Goal: Task Accomplishment & Management: Use online tool/utility

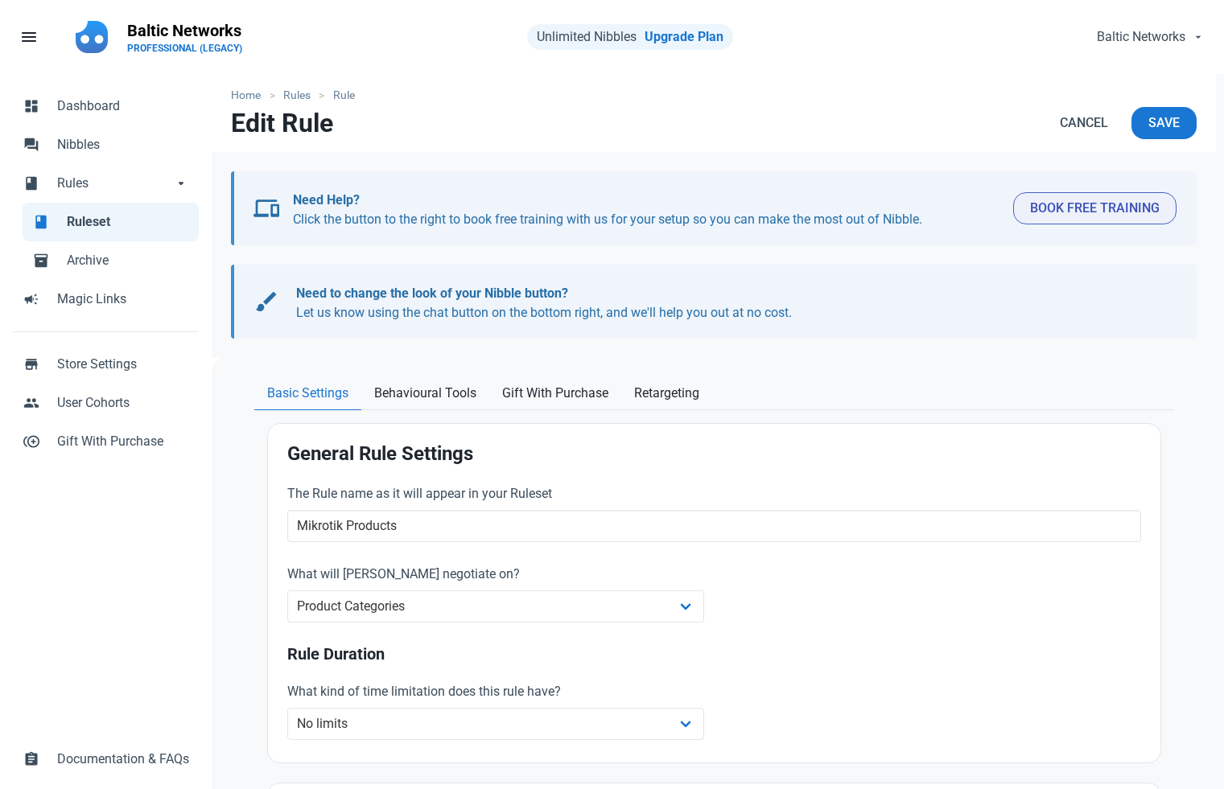
select select "product_category"
click at [1198, 766] on div "Open Intercom Messenger" at bounding box center [1185, 751] width 53 height 53
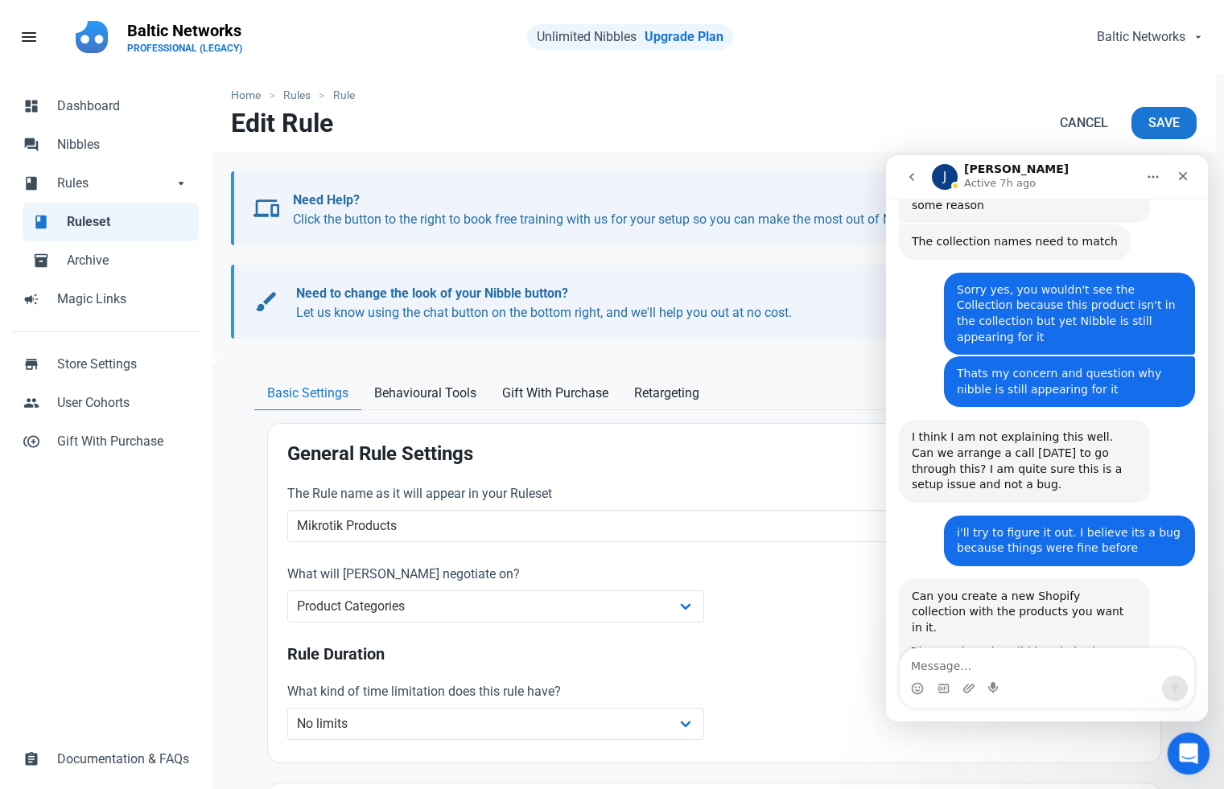
scroll to position [0, 0]
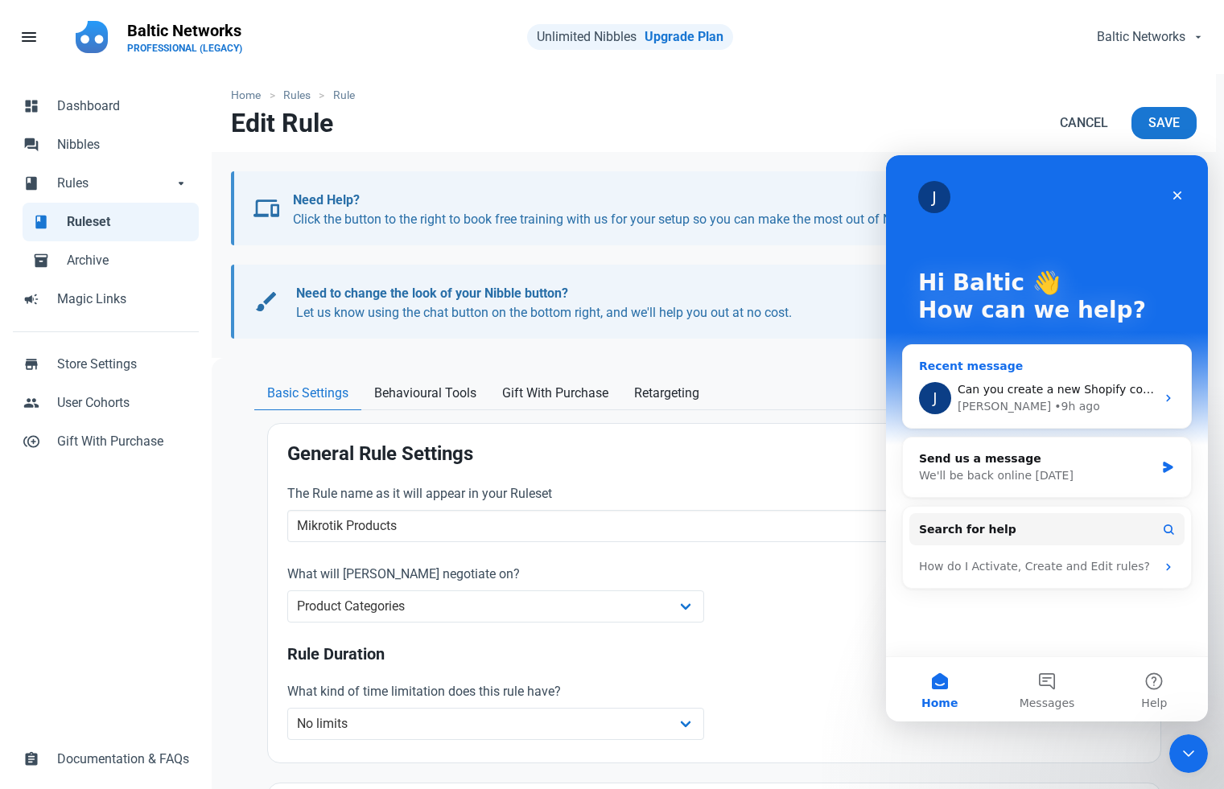
click at [1088, 413] on div "Jamie • 9h ago" at bounding box center [1056, 406] width 198 height 17
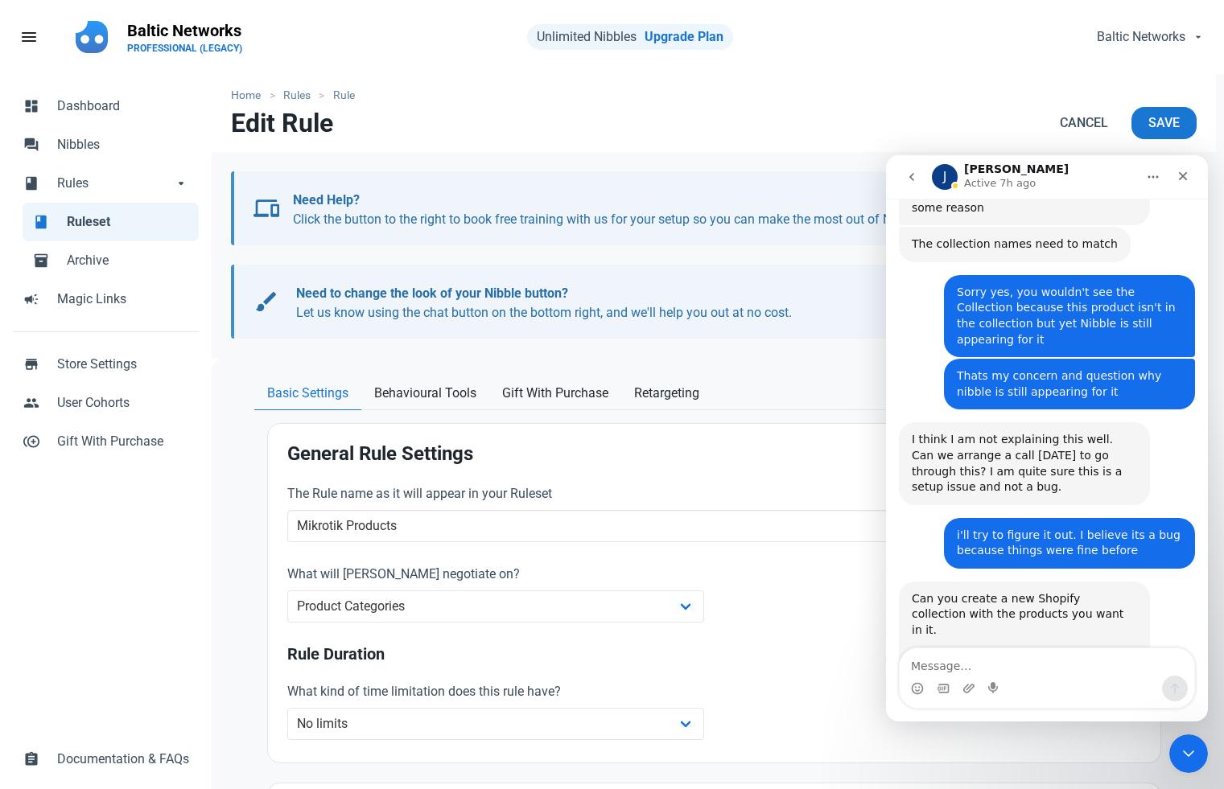
scroll to position [1595, 0]
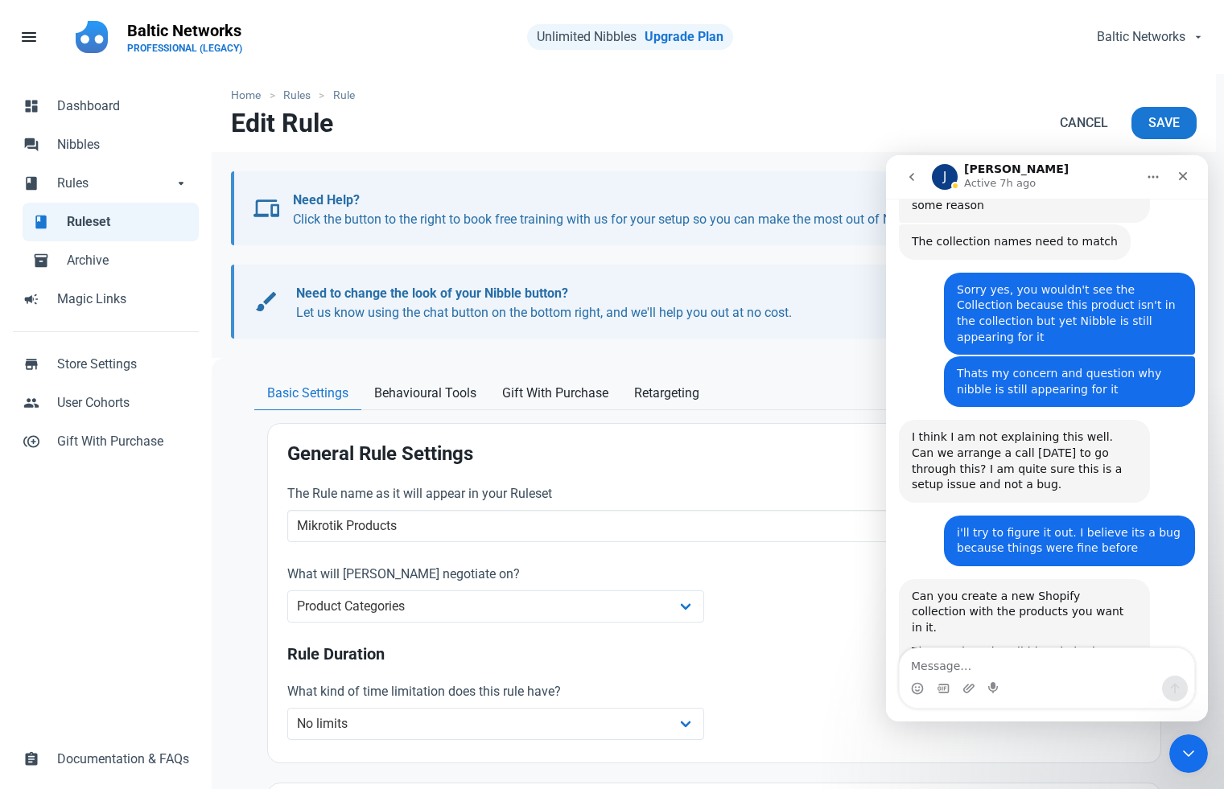
click at [146, 220] on span "Ruleset" at bounding box center [128, 221] width 122 height 19
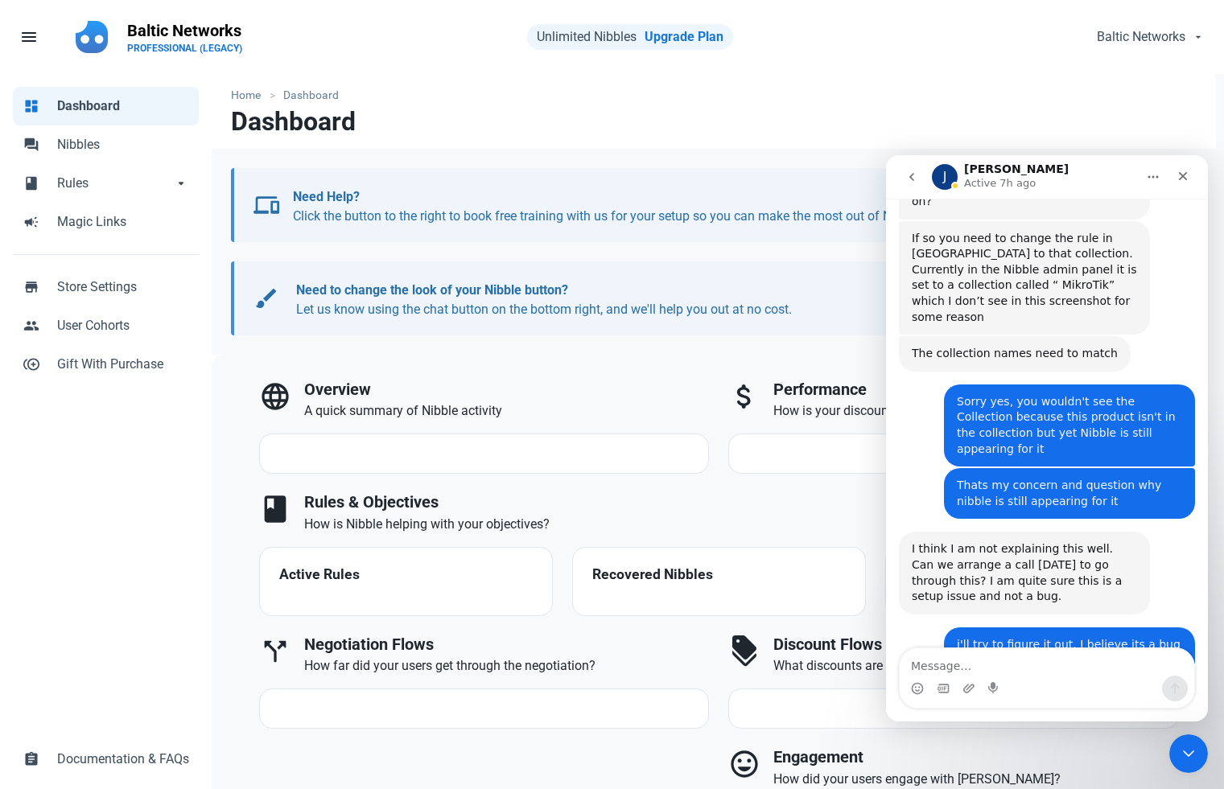
select select "7d"
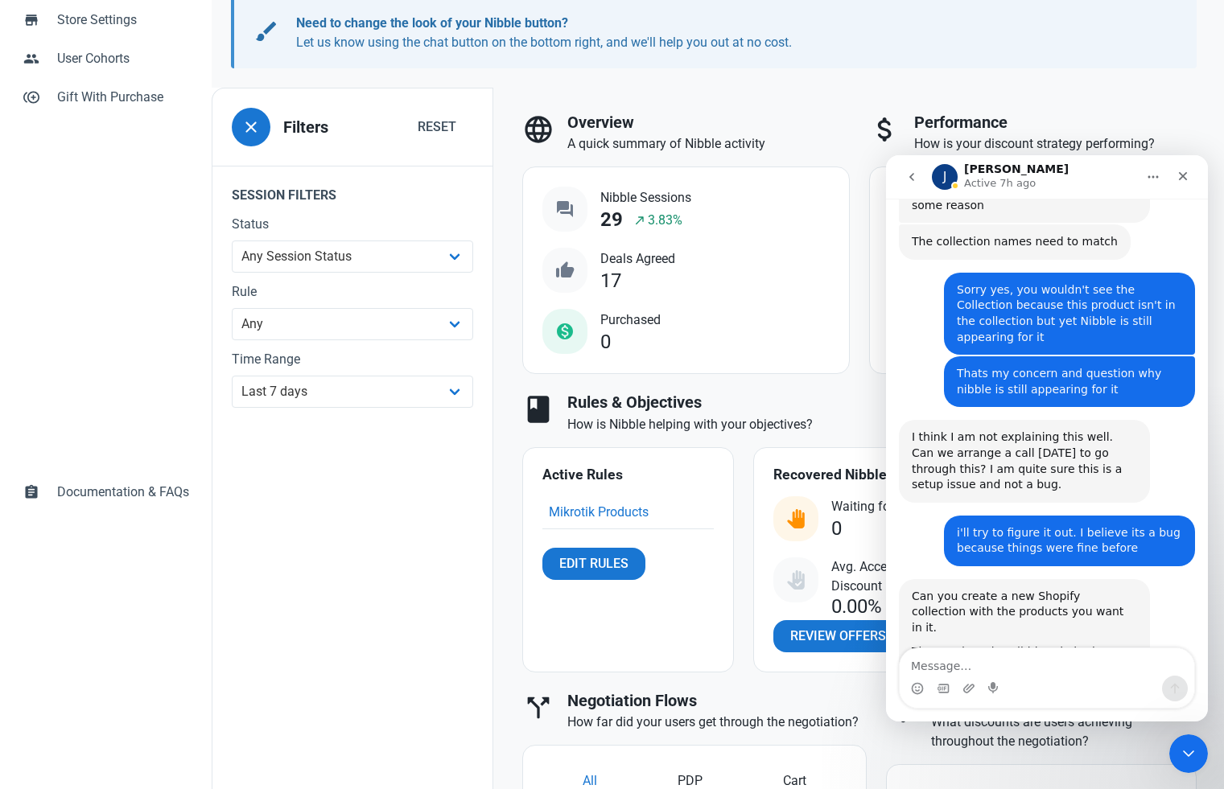
scroll to position [230, 0]
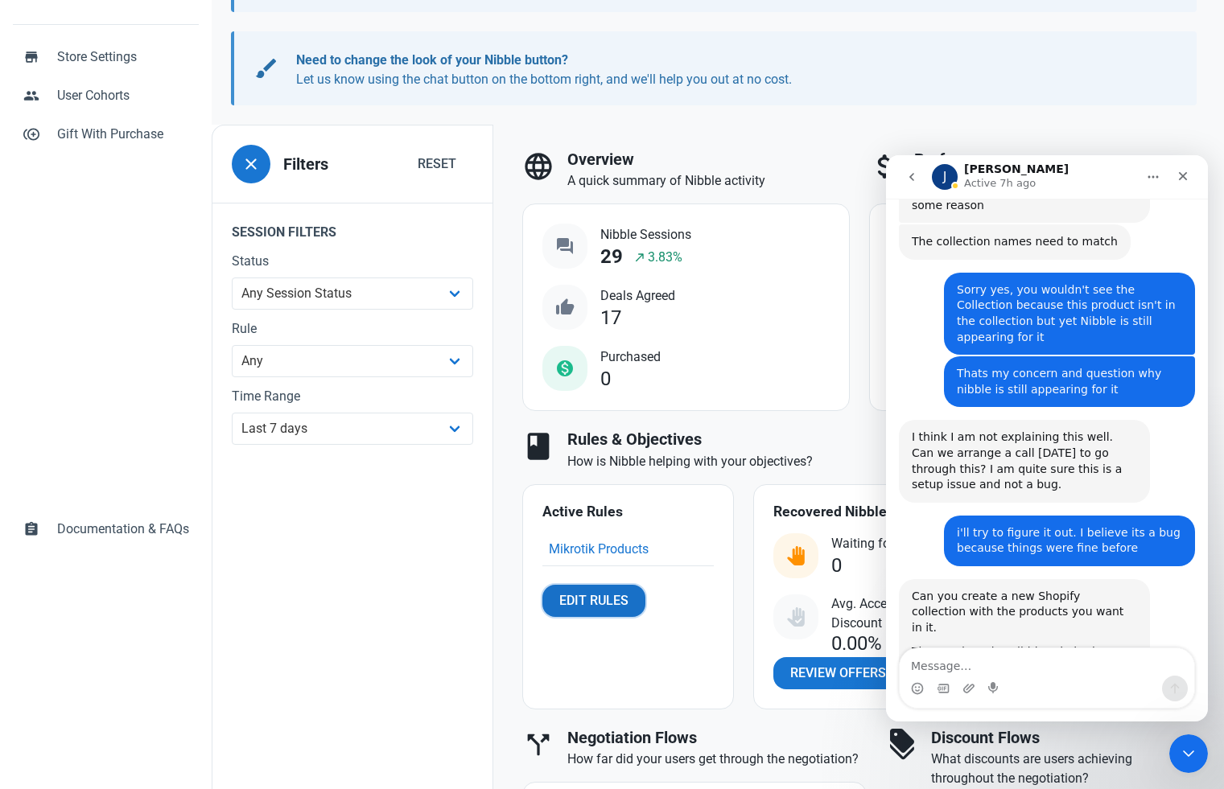
click at [569, 599] on span "Edit Rules" at bounding box center [593, 600] width 69 height 19
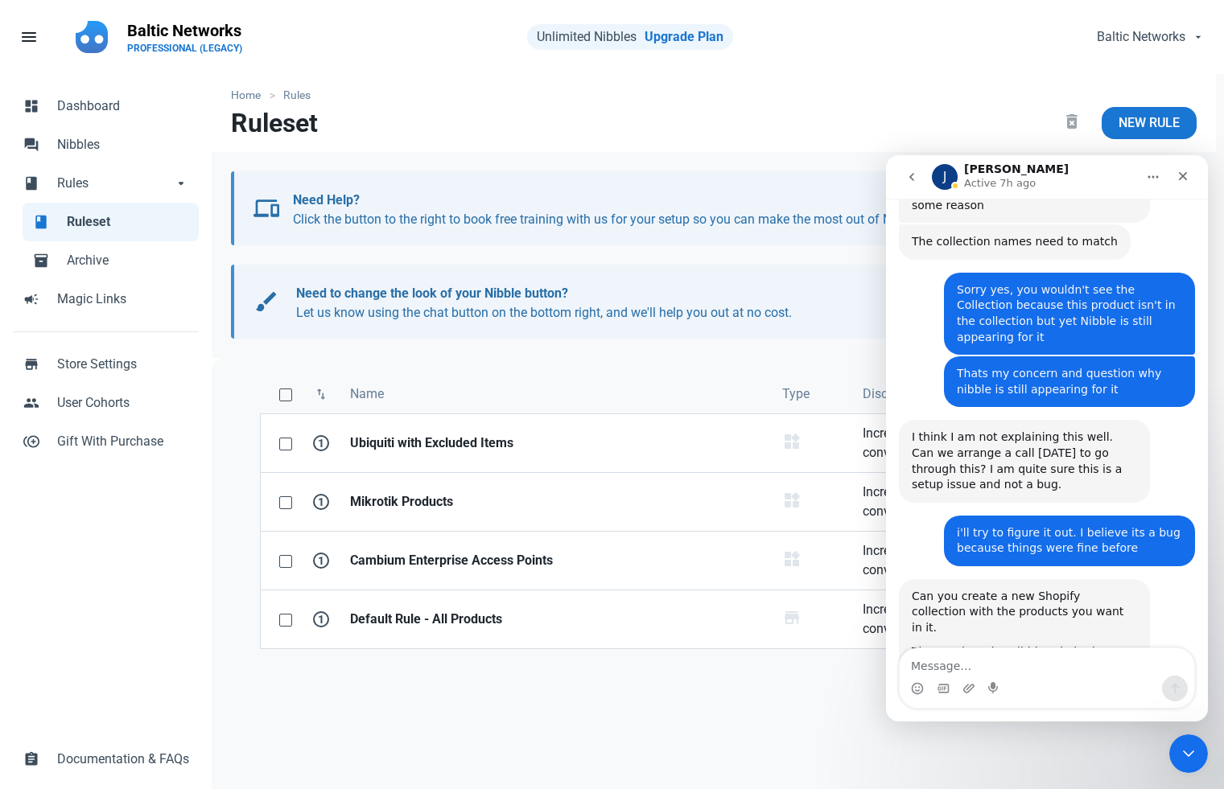
scroll to position [14, 0]
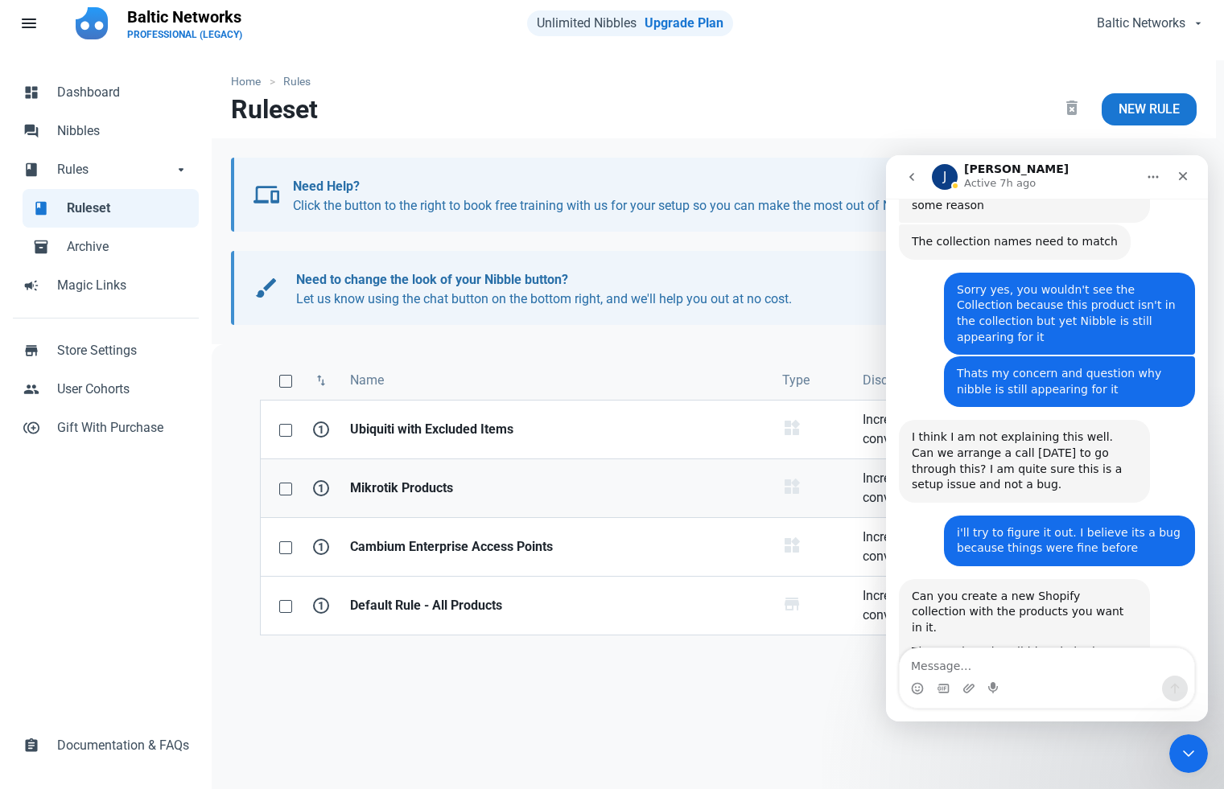
click at [527, 477] on link "Mikrotik Products" at bounding box center [556, 488] width 432 height 58
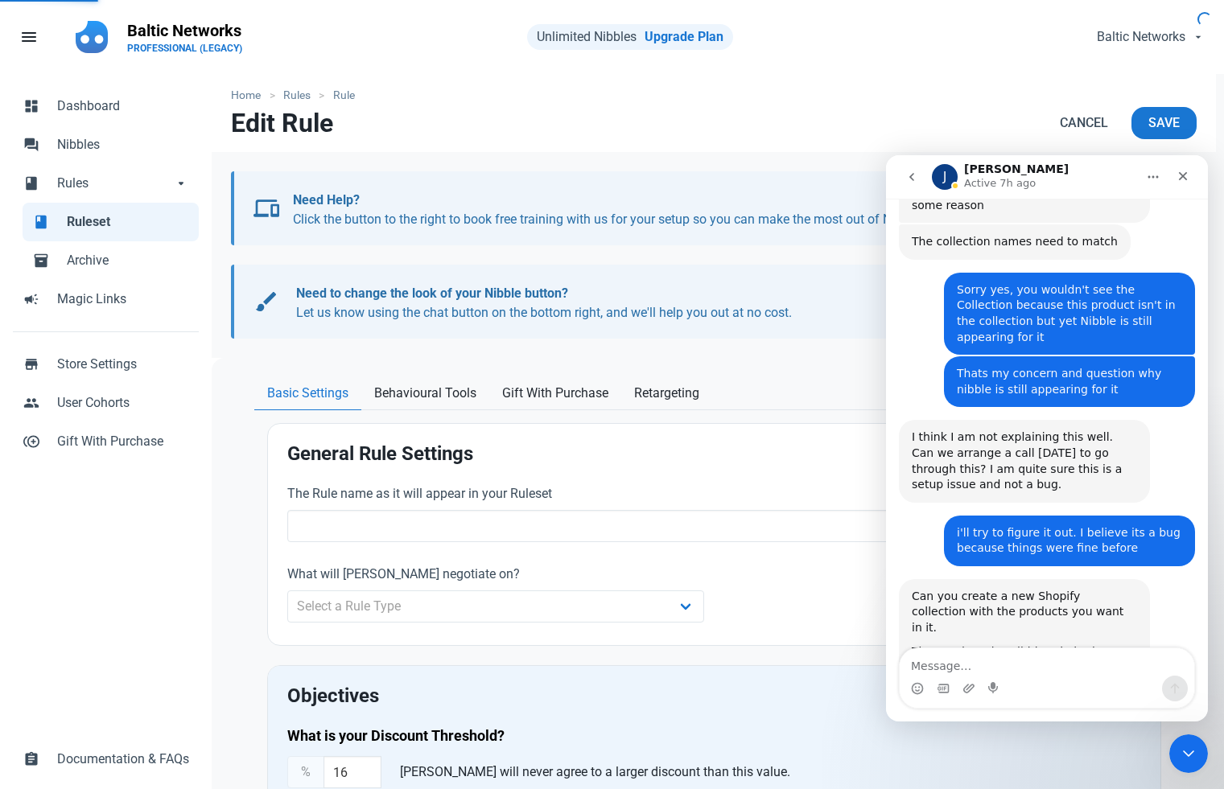
type input "Mikrotik Products"
select select "product_category"
type input "8.00"
radio input "true"
radio input "false"
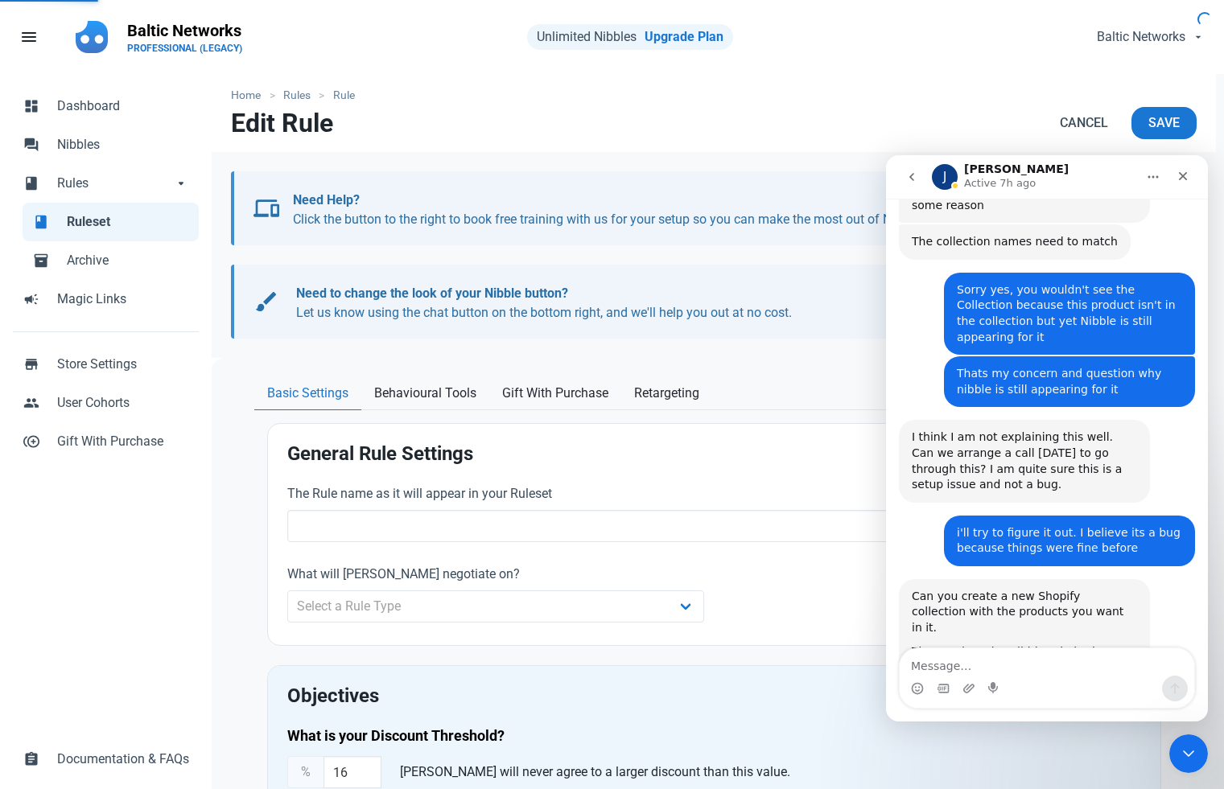
radio input "true"
radio input "false"
radio input "true"
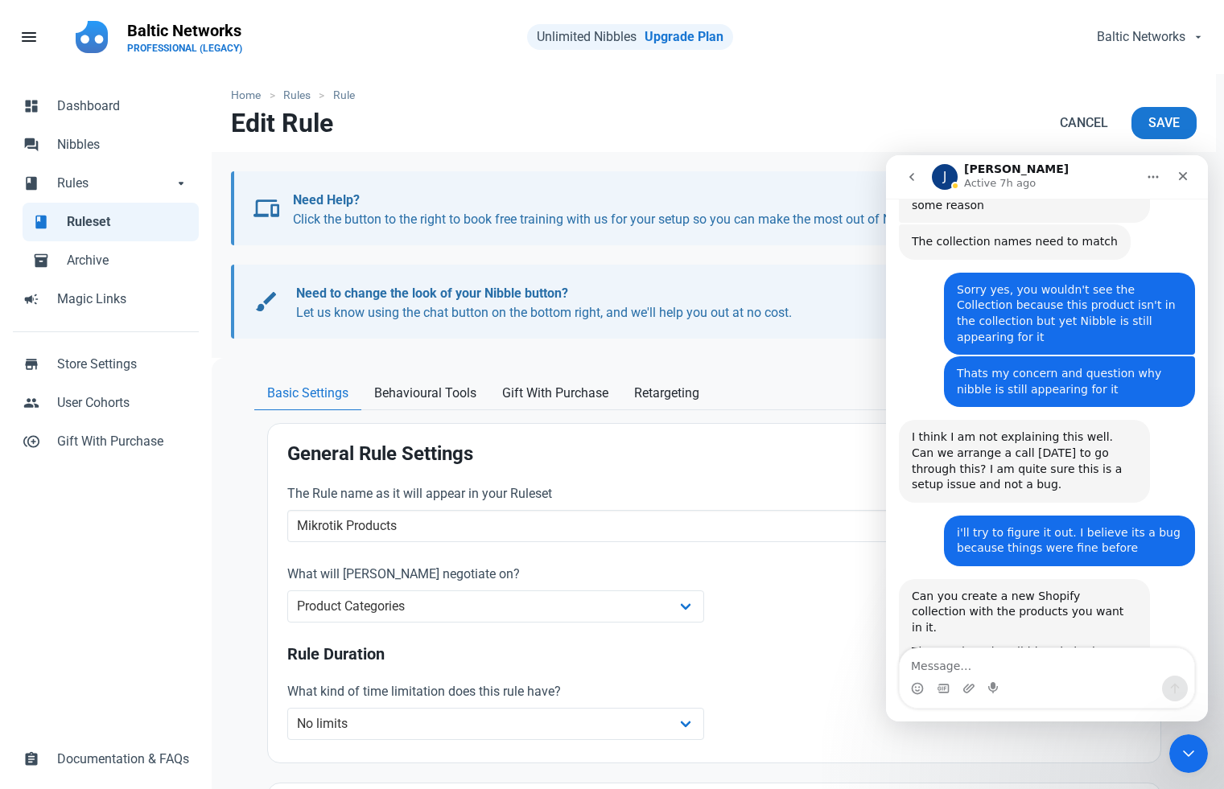
click at [714, 451] on h2 "General Rule Settings" at bounding box center [714, 454] width 854 height 22
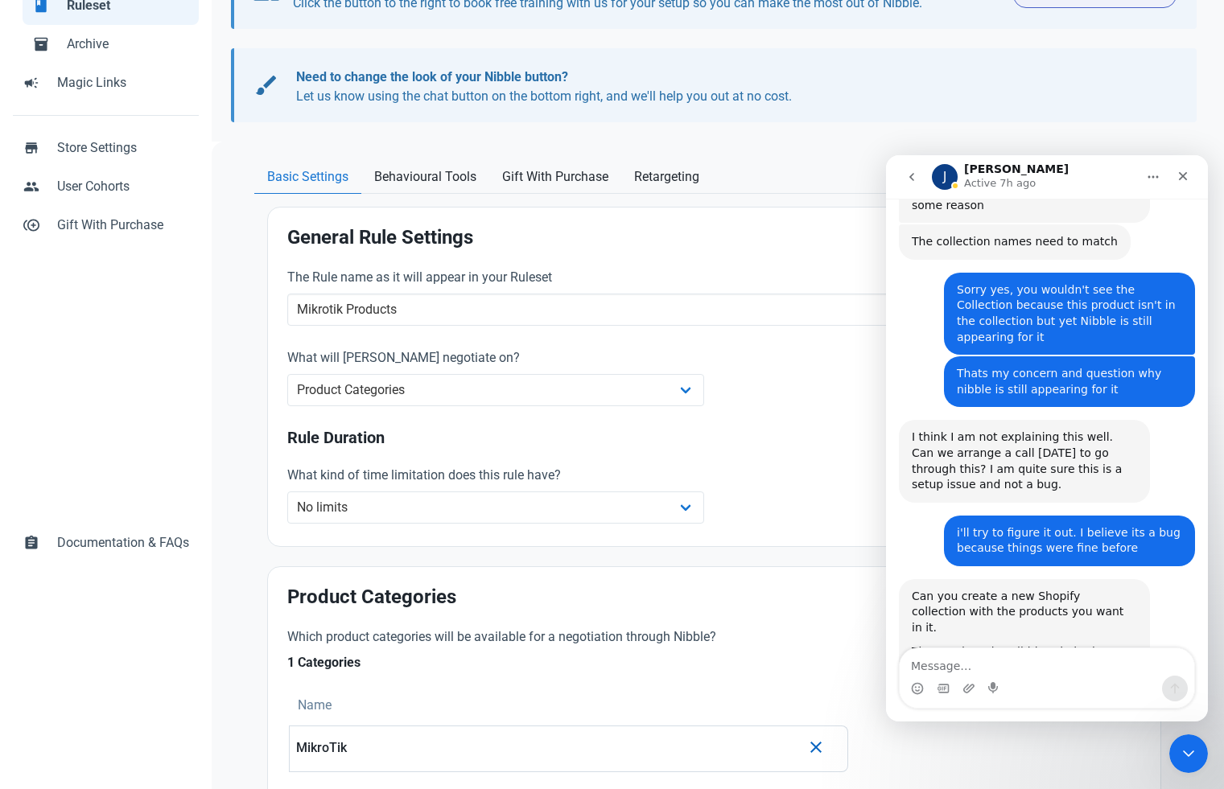
scroll to position [339, 0]
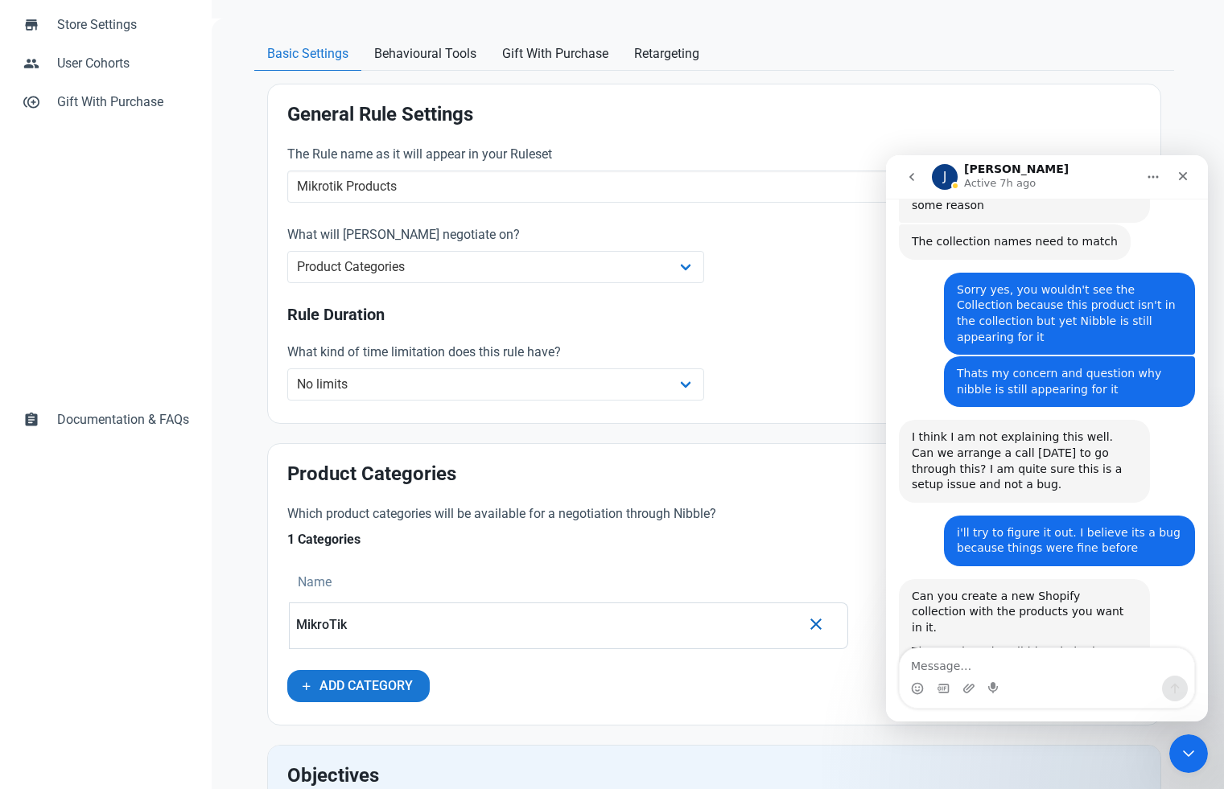
click at [370, 623] on p "MikroTik" at bounding box center [548, 625] width 504 height 14
click at [814, 635] on icon "button" at bounding box center [815, 624] width 19 height 29
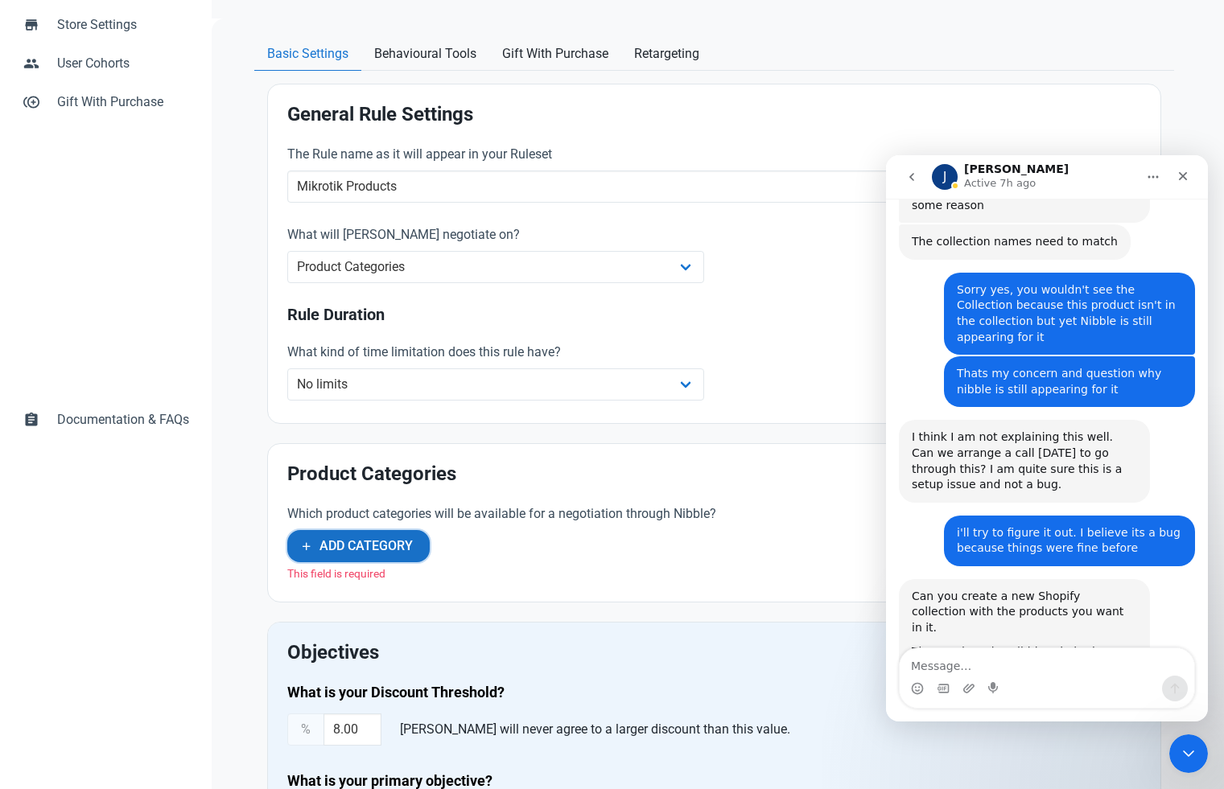
click at [405, 555] on span "Add Category" at bounding box center [365, 546] width 93 height 19
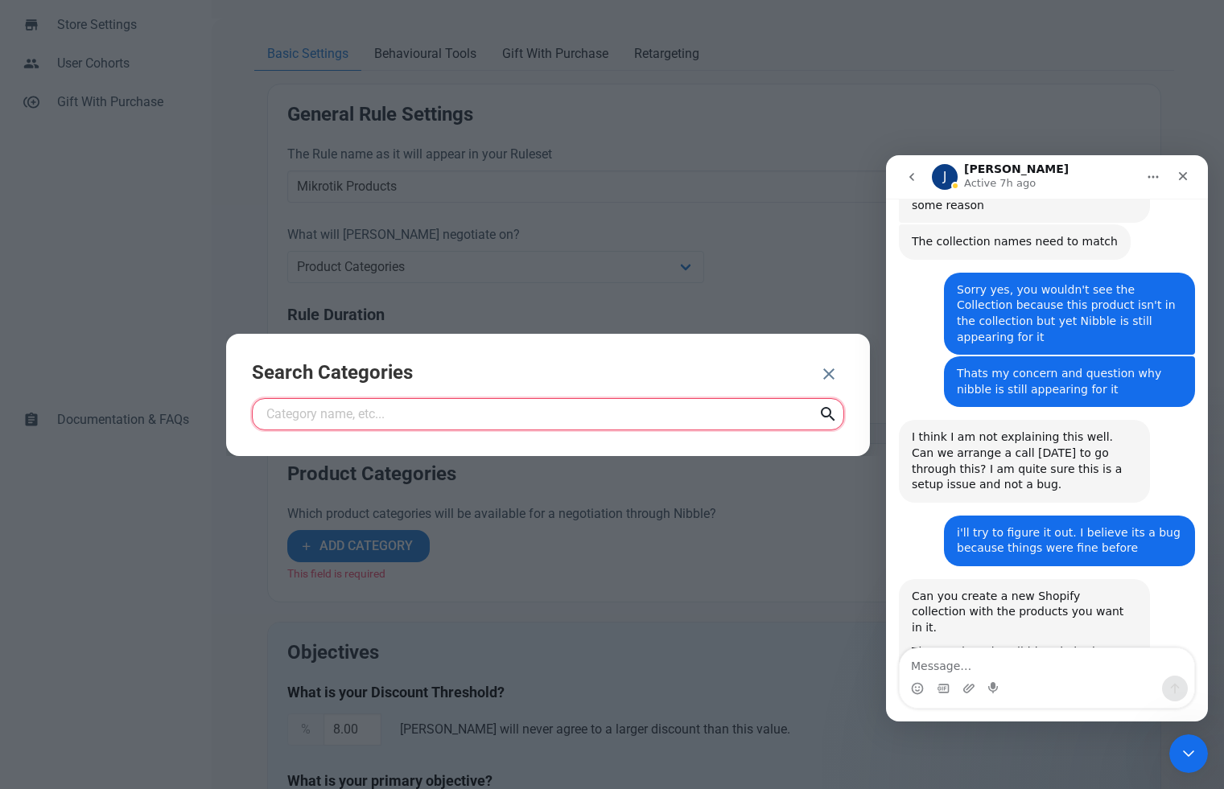
click at [389, 411] on input "text" at bounding box center [548, 414] width 592 height 32
type input "MikroTik"
click at [837, 407] on span at bounding box center [828, 414] width 32 height 32
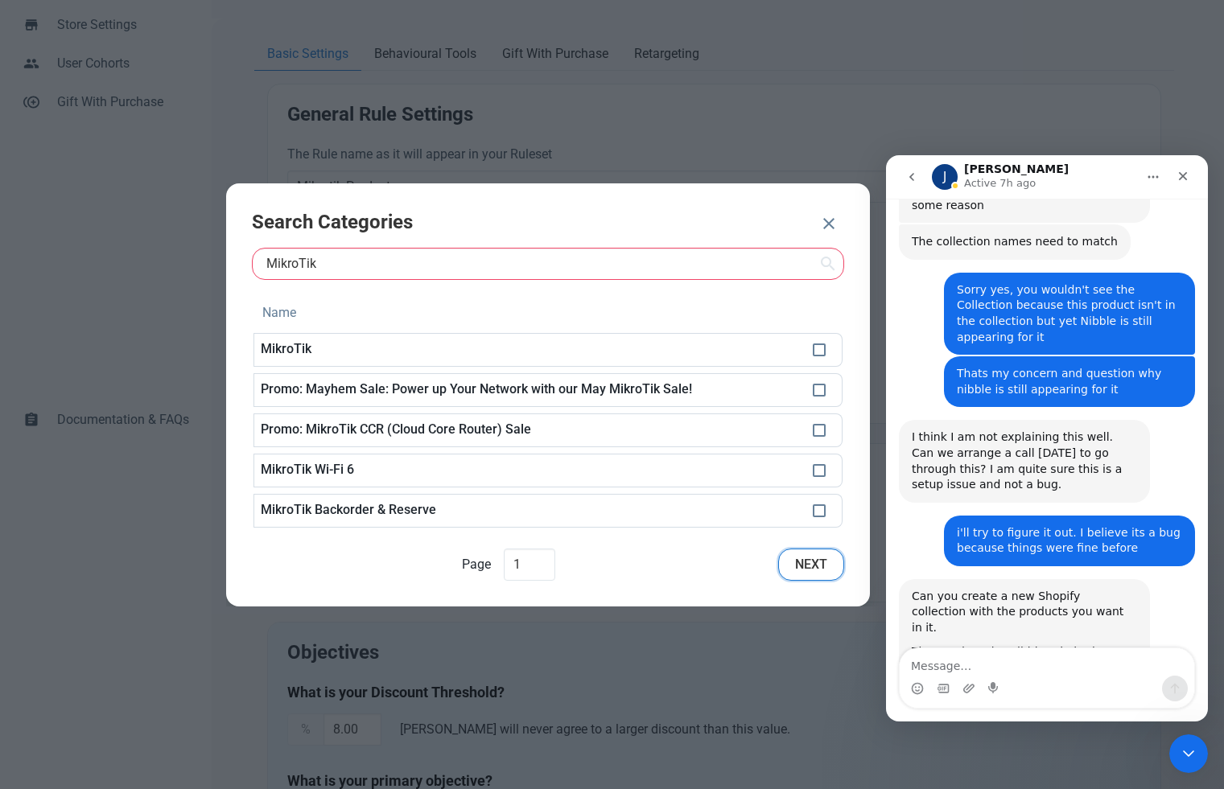
click at [795, 567] on span "Next" at bounding box center [811, 564] width 32 height 19
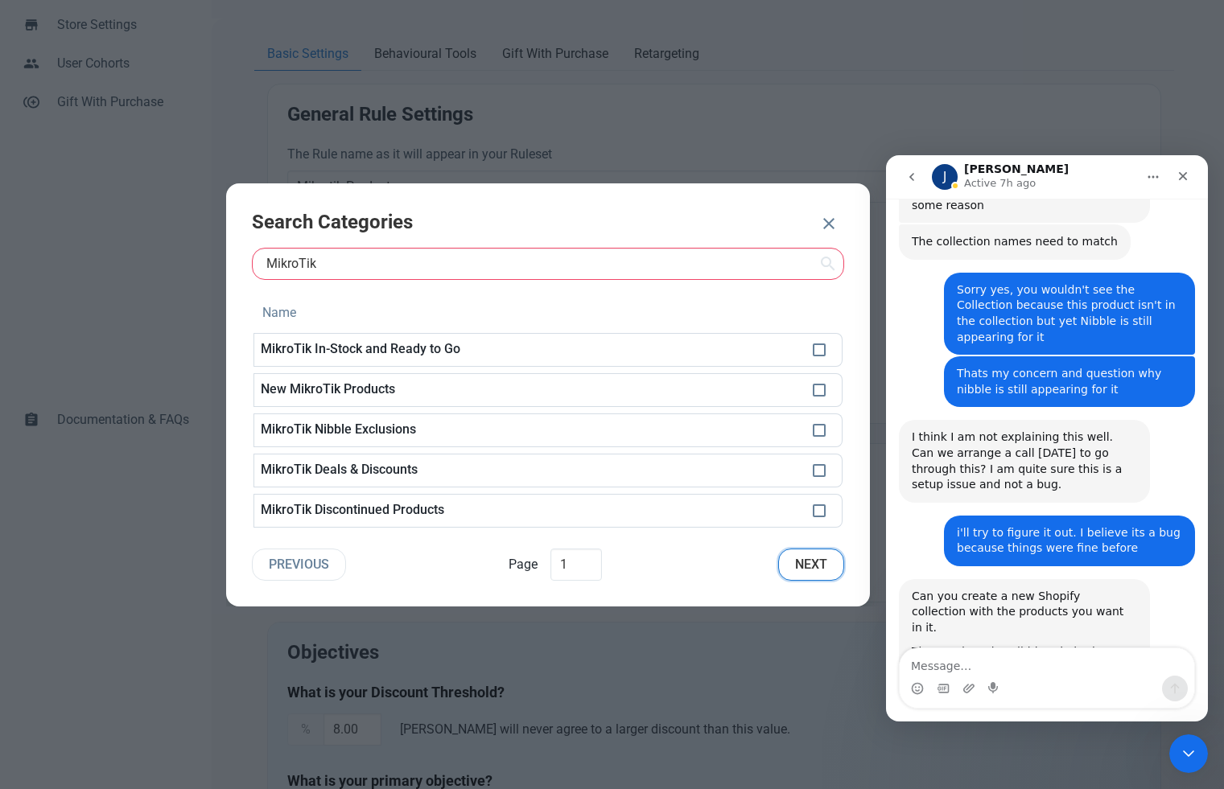
click at [795, 567] on span "Next" at bounding box center [811, 564] width 32 height 19
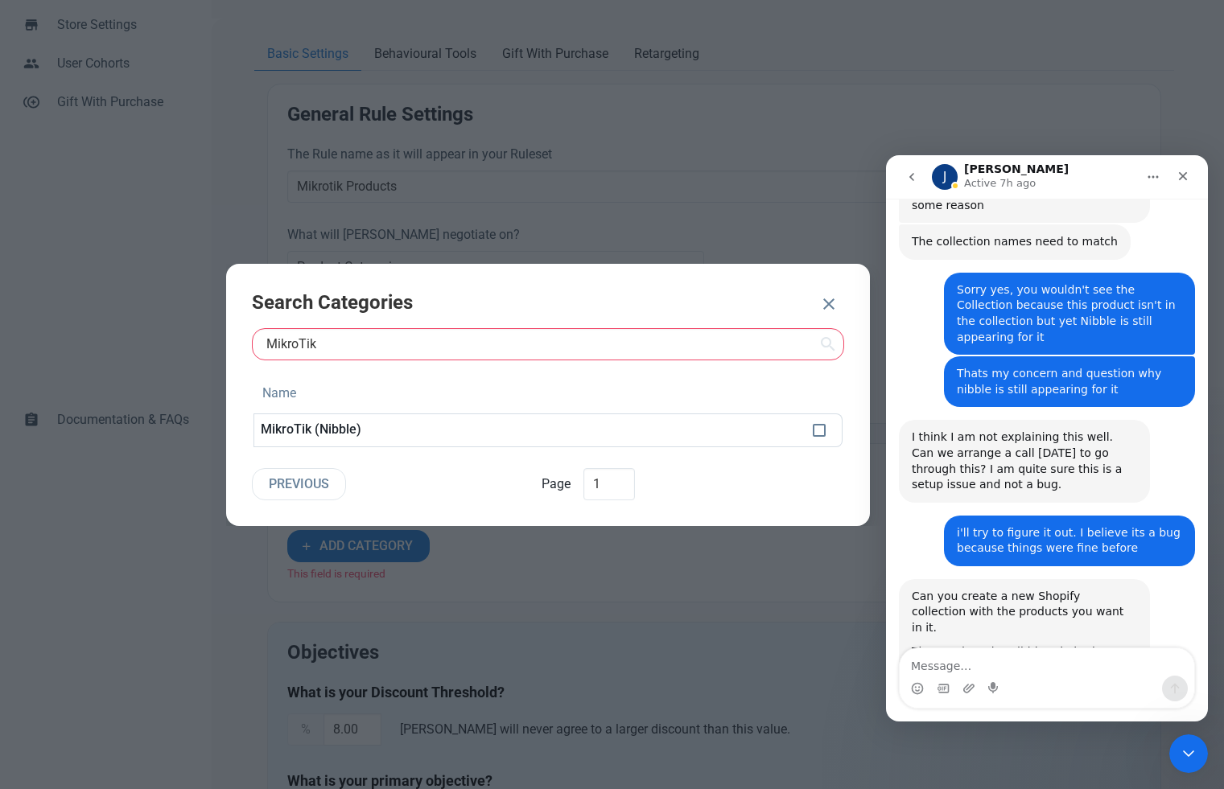
click at [425, 426] on p "MikroTik (Nibble)" at bounding box center [530, 429] width 539 height 14
click at [809, 434] on td at bounding box center [824, 431] width 36 height 34
click at [818, 434] on span at bounding box center [819, 430] width 13 height 13
checkbox input "true"
click at [704, 311] on span "ADD 1 CATEGORY" at bounding box center [737, 305] width 104 height 19
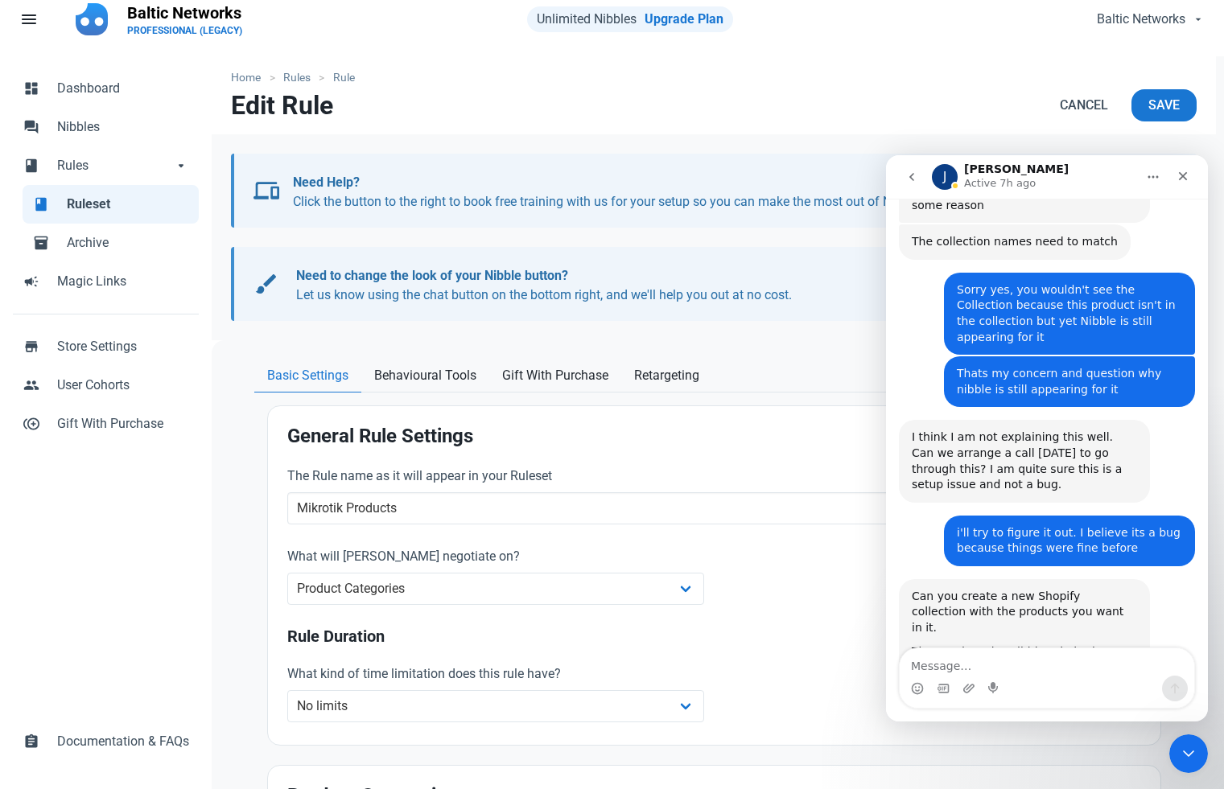
scroll to position [24, 0]
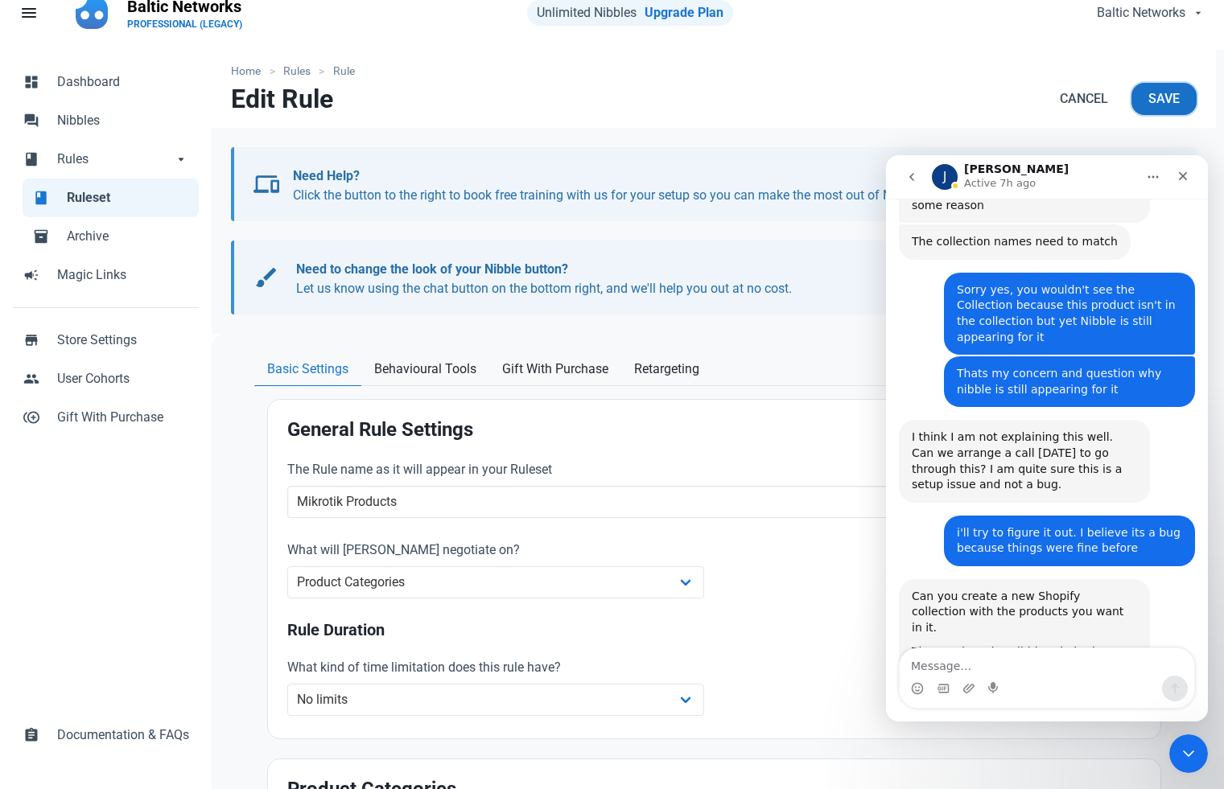
click at [1166, 104] on span "Save" at bounding box center [1163, 98] width 31 height 19
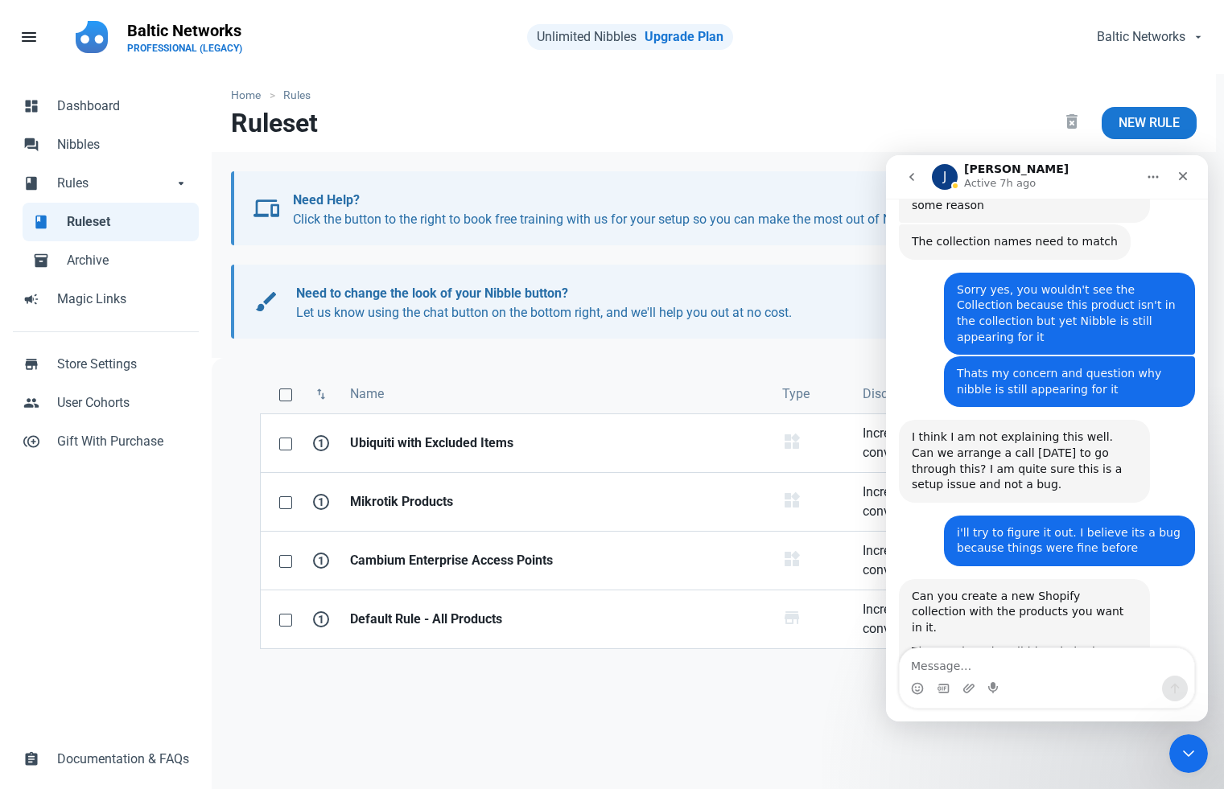
click at [861, 135] on nav "Ruleset delete_forever New Rule" at bounding box center [714, 129] width 1004 height 45
click at [1175, 178] on div "Close" at bounding box center [1182, 176] width 29 height 29
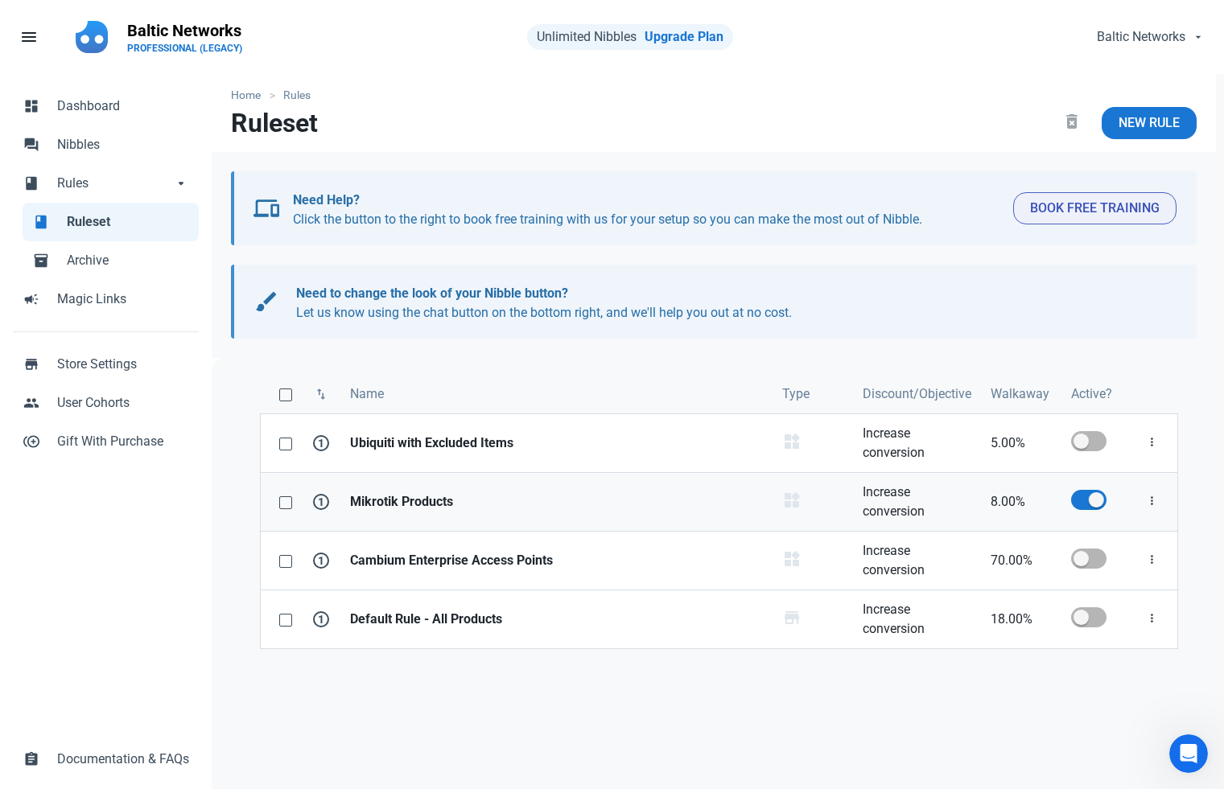
scroll to position [1595, 0]
drag, startPoint x: 2345, startPoint y: 1467, endPoint x: 1176, endPoint y: 734, distance: 1380.1
click at [1175, 732] on html at bounding box center [1186, 751] width 39 height 39
click at [1175, 750] on icon "Open Intercom Messenger" at bounding box center [1186, 752] width 27 height 27
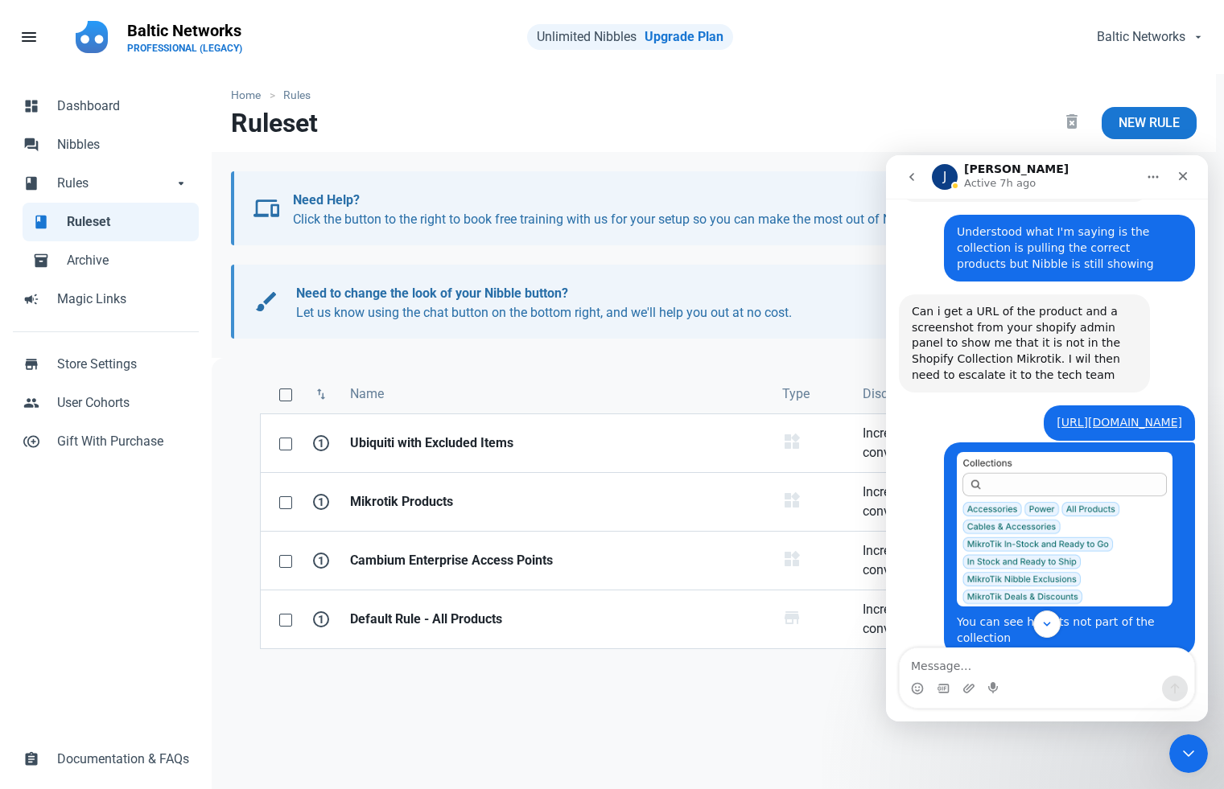
scroll to position [953, 0]
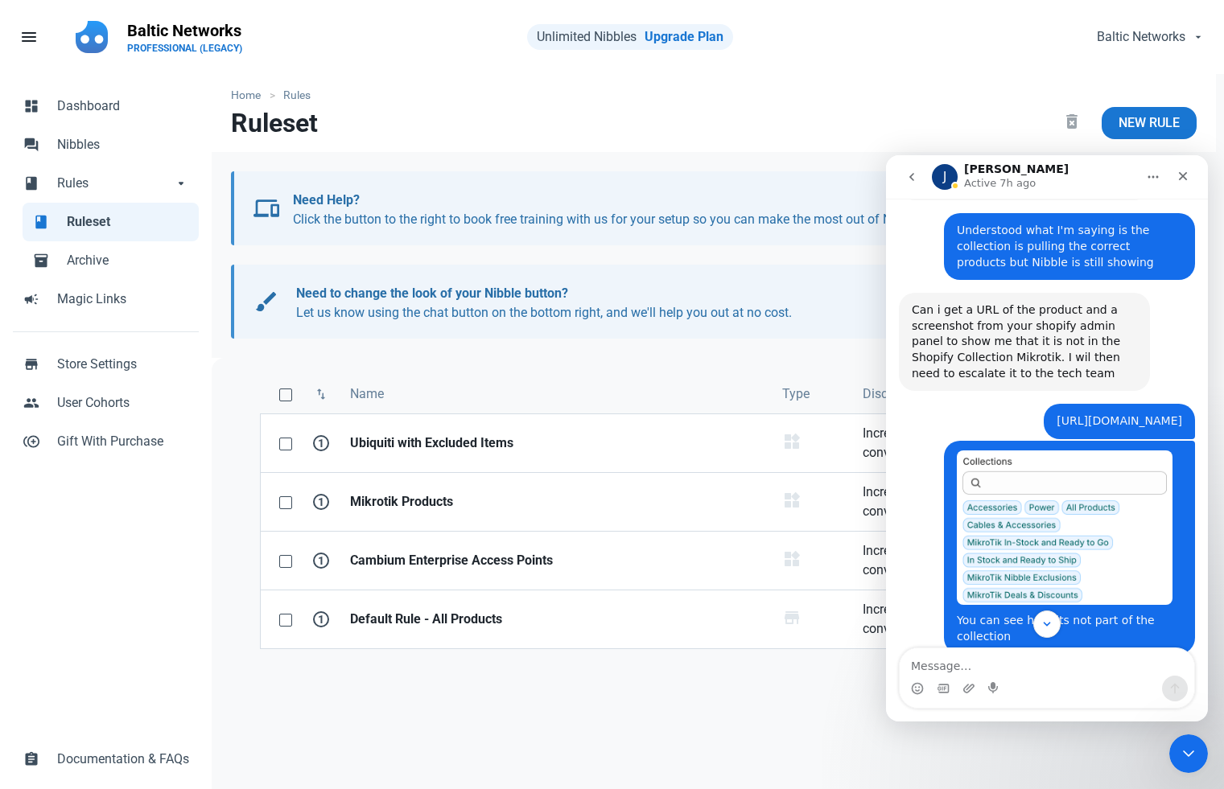
click at [1080, 414] on link "[URL][DOMAIN_NAME]" at bounding box center [1119, 420] width 126 height 13
